Goal: Navigation & Orientation: Find specific page/section

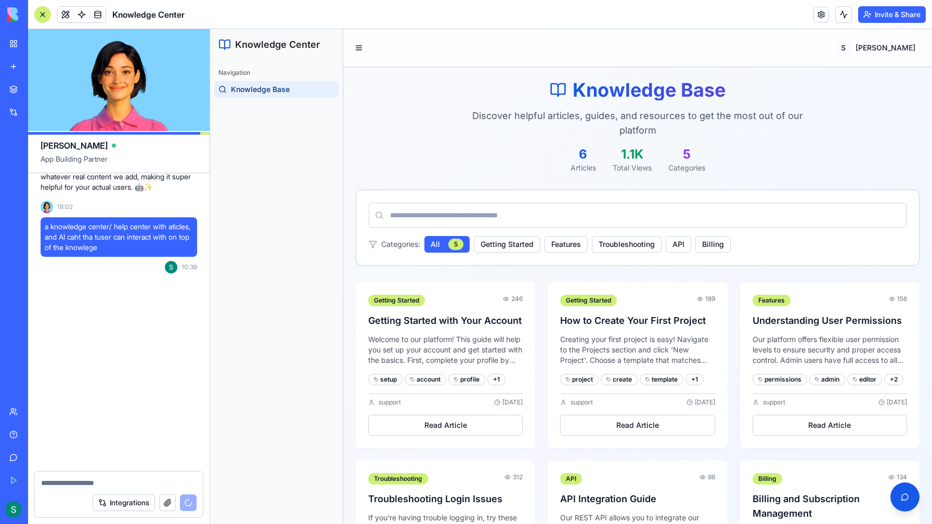
scroll to position [862, 0]
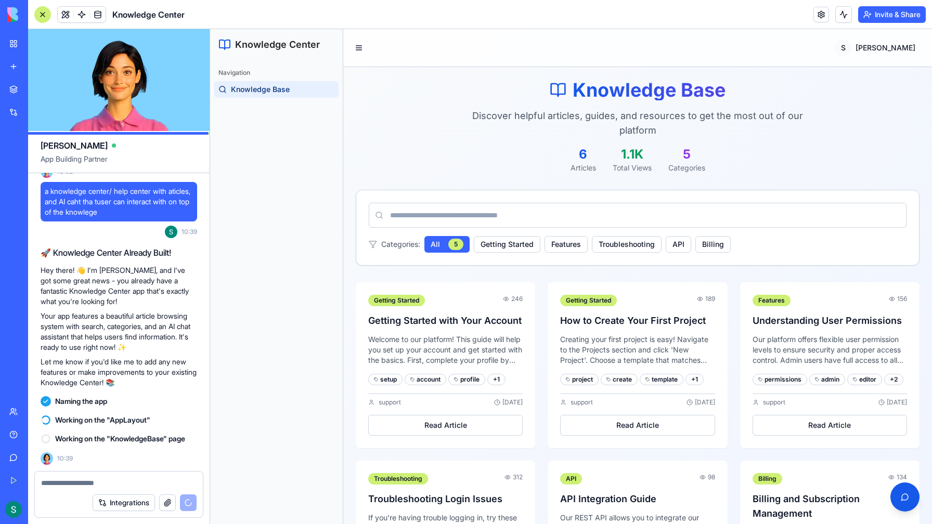
click at [17, 18] on img at bounding box center [39, 14] width 64 height 15
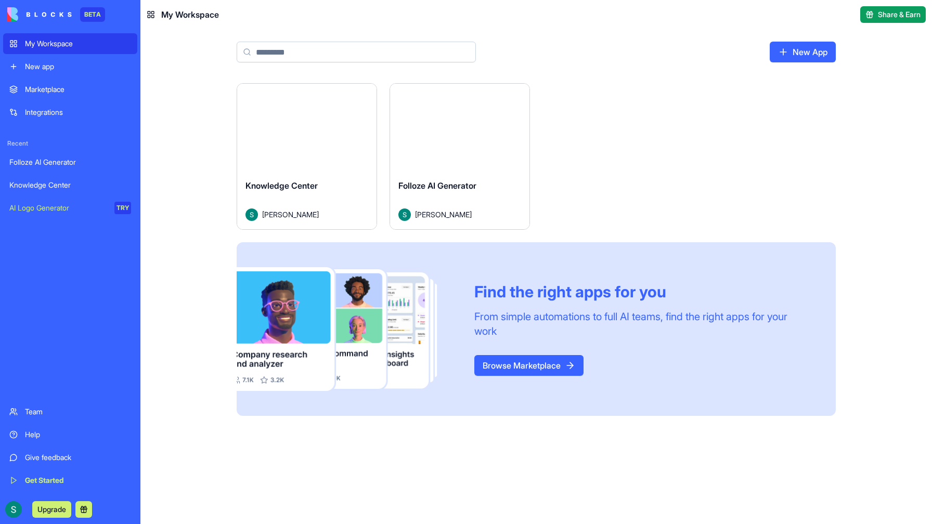
click at [35, 94] on div "Marketplace" at bounding box center [78, 89] width 106 height 10
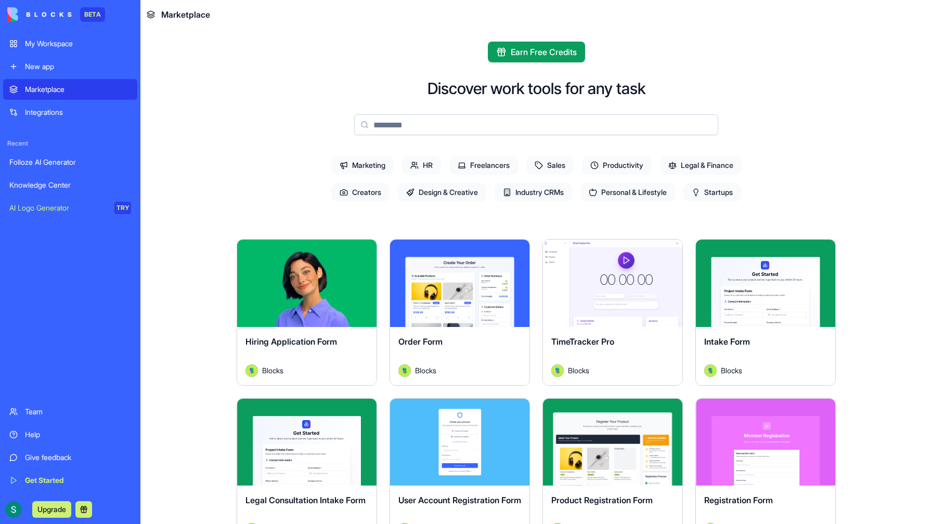
click at [28, 184] on div "Knowledge Center" at bounding box center [70, 185] width 122 height 10
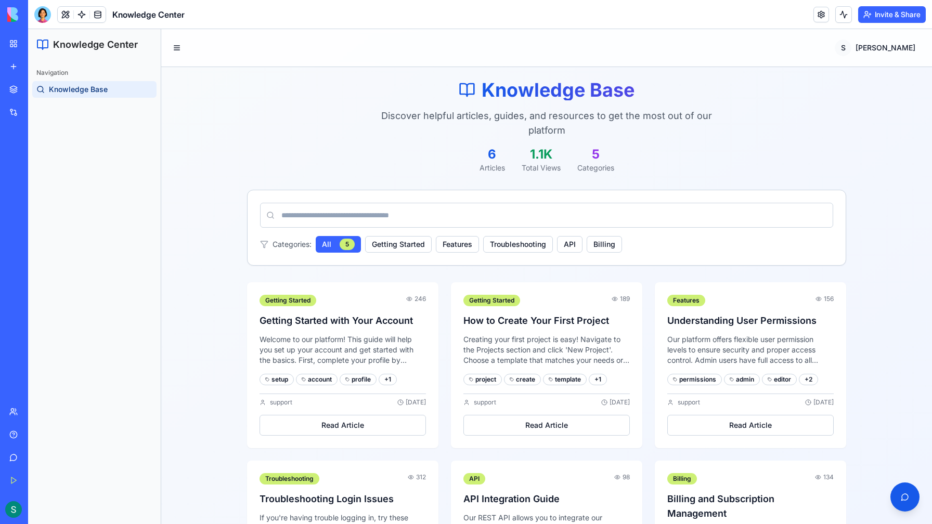
click at [196, 187] on div "Knowledge Base Discover helpful articles, guides, and resources to get the most…" at bounding box center [546, 360] width 770 height 586
click at [82, 16] on link at bounding box center [82, 15] width 16 height 16
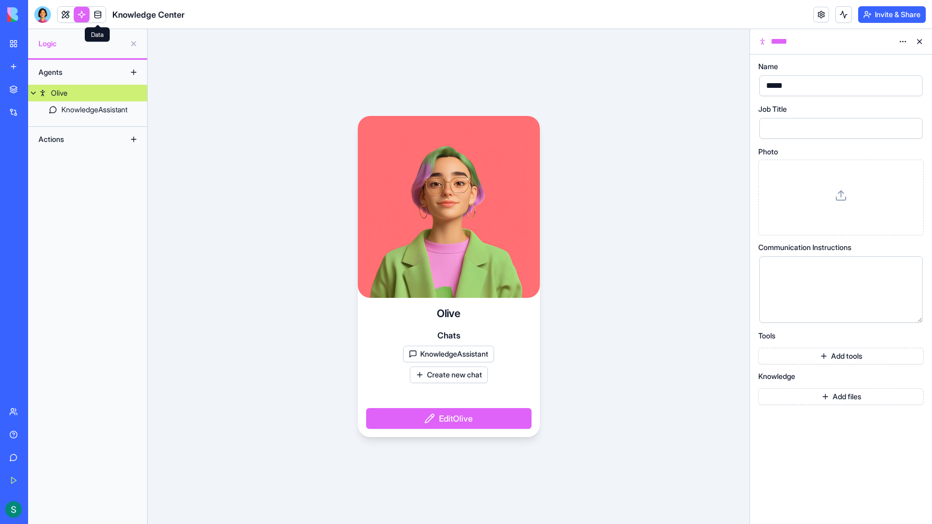
click at [100, 14] on link at bounding box center [98, 15] width 16 height 16
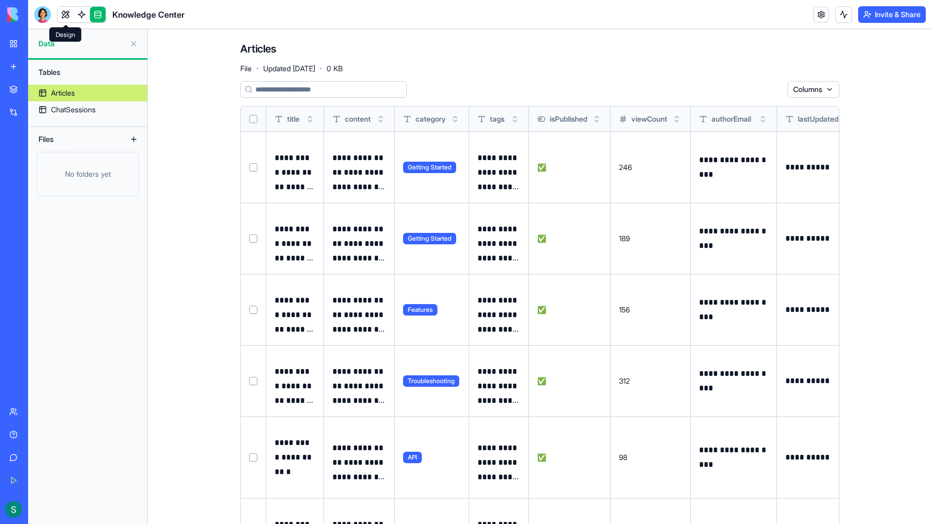
click at [64, 15] on link at bounding box center [66, 15] width 16 height 16
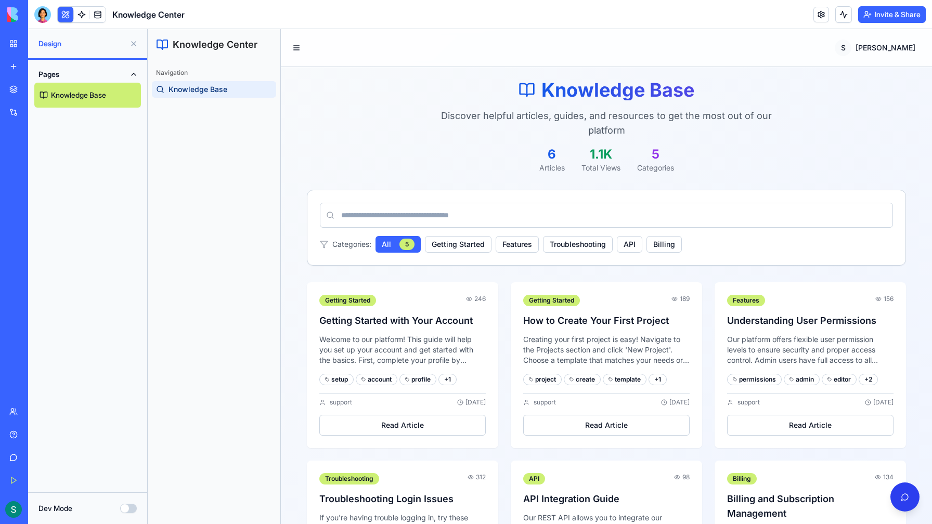
click at [905, 494] on button "button" at bounding box center [904, 496] width 29 height 29
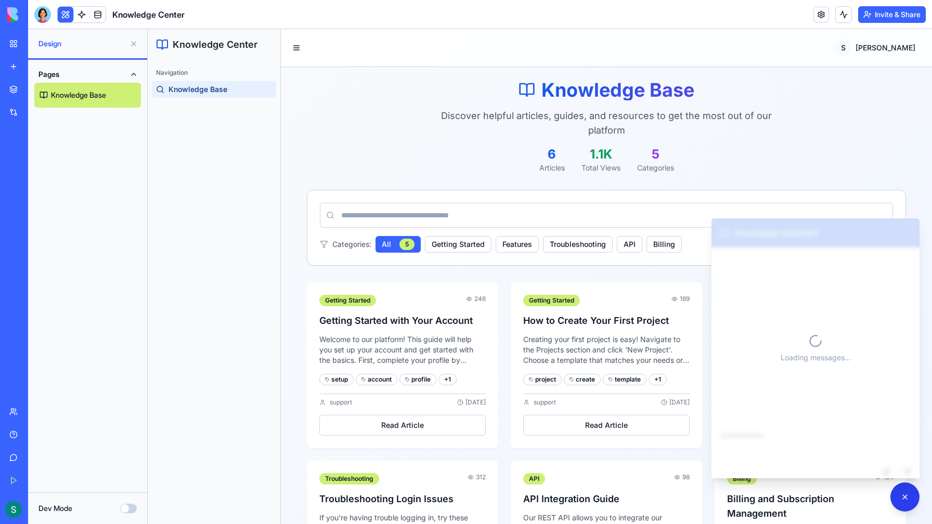
scroll to position [1, 0]
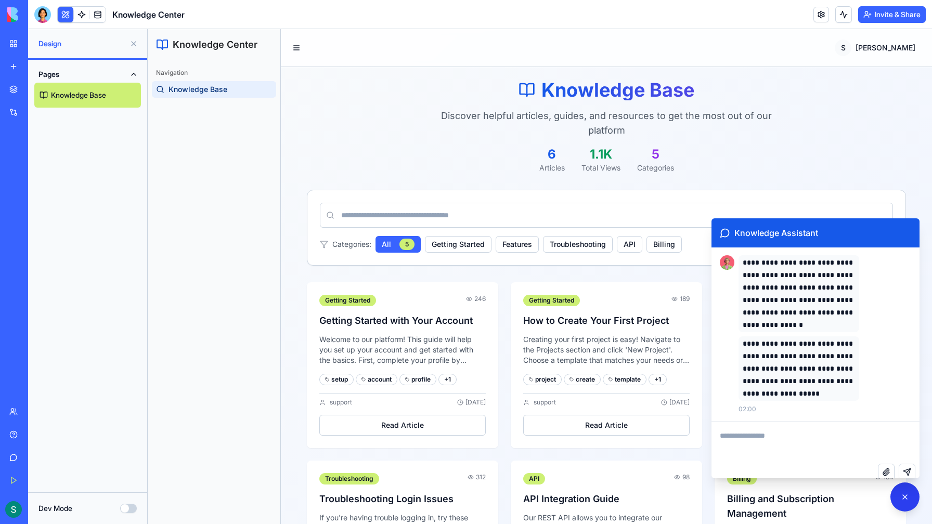
click at [902, 499] on button "button" at bounding box center [904, 496] width 29 height 29
